Goal: Task Accomplishment & Management: Use online tool/utility

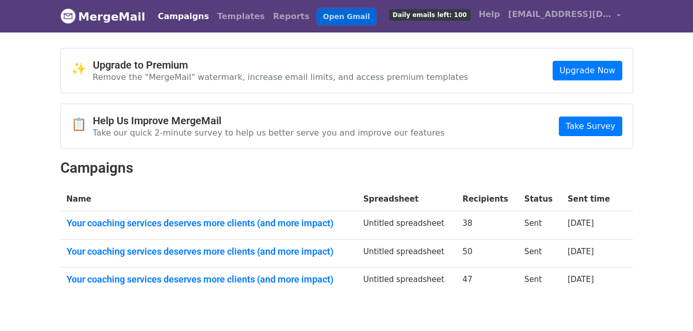
click at [318, 17] on link "Open Gmail" at bounding box center [346, 16] width 57 height 15
click at [318, 15] on link "Open Gmail" at bounding box center [346, 16] width 57 height 15
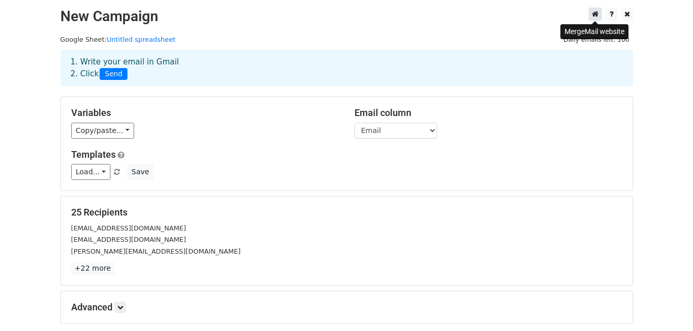
click at [597, 18] on icon at bounding box center [595, 13] width 7 height 7
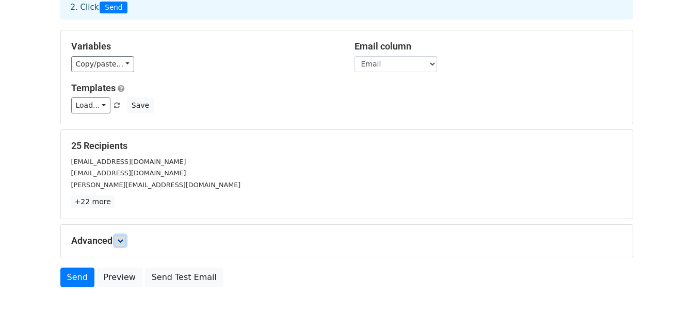
click at [119, 237] on link at bounding box center [120, 240] width 11 height 11
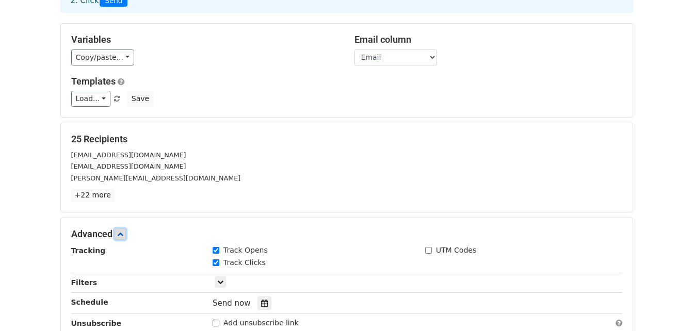
scroll to position [73, 0]
click at [120, 241] on div "Advanced Tracking Track Opens UTM Codes Track Clicks Filters Only include sprea…" at bounding box center [347, 286] width 572 height 134
